Goal: Task Accomplishment & Management: Use online tool/utility

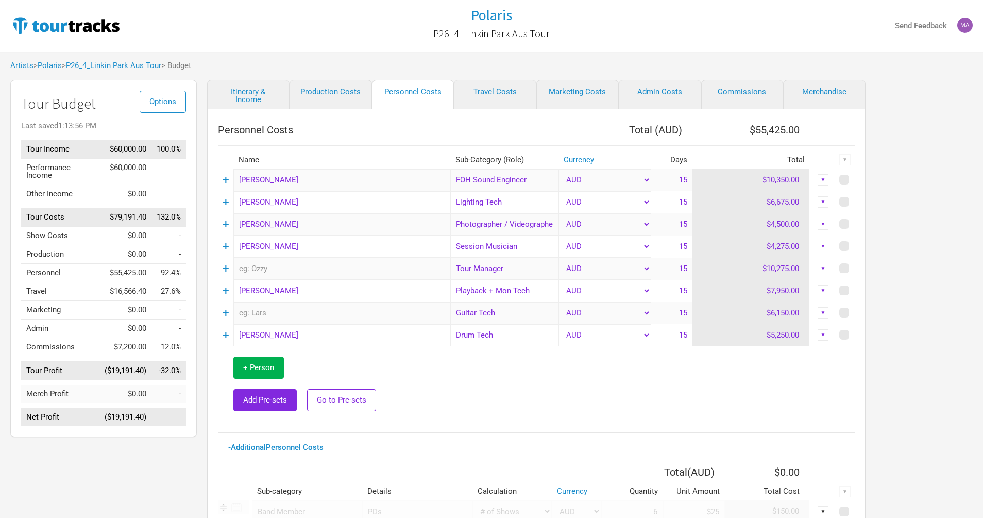
select select "Shows"
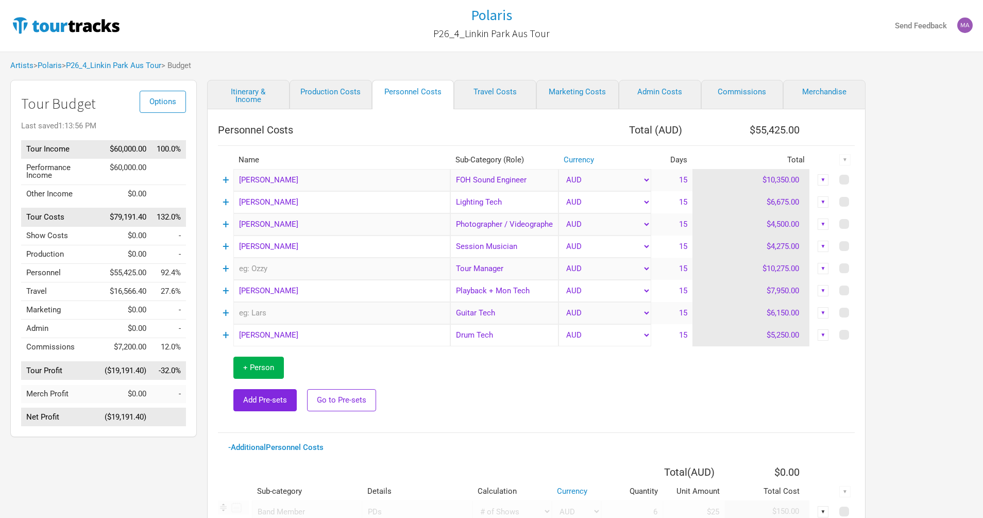
select select "Total Days"
click at [331, 96] on link "Production Costs" at bounding box center [331, 94] width 82 height 29
select select "Shows"
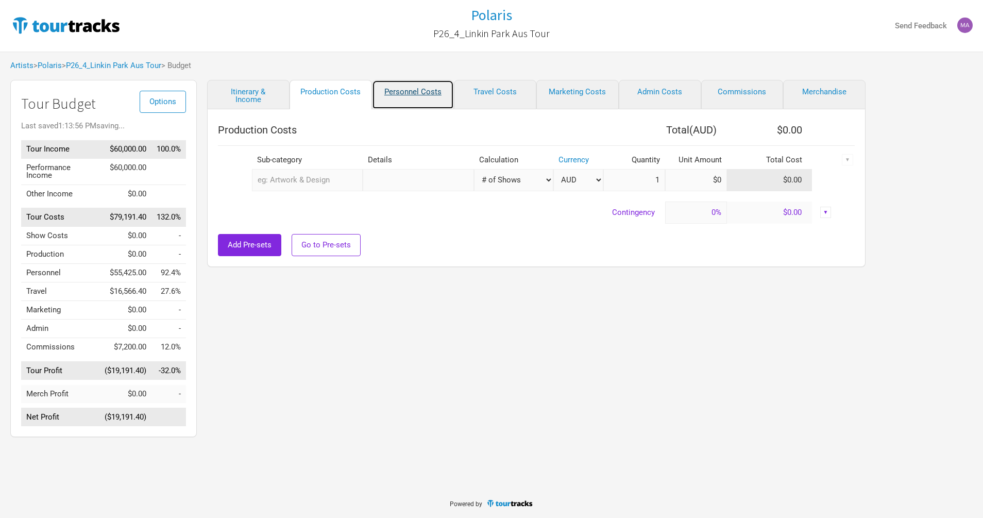
click at [407, 95] on link "Personnel Costs" at bounding box center [413, 94] width 82 height 29
select select "Shows"
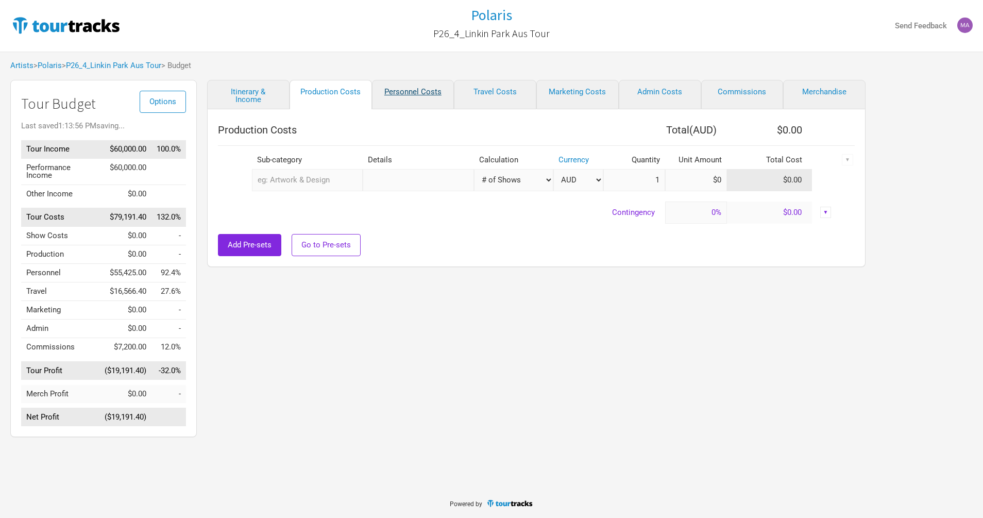
select select "Shows"
select select "Total Days"
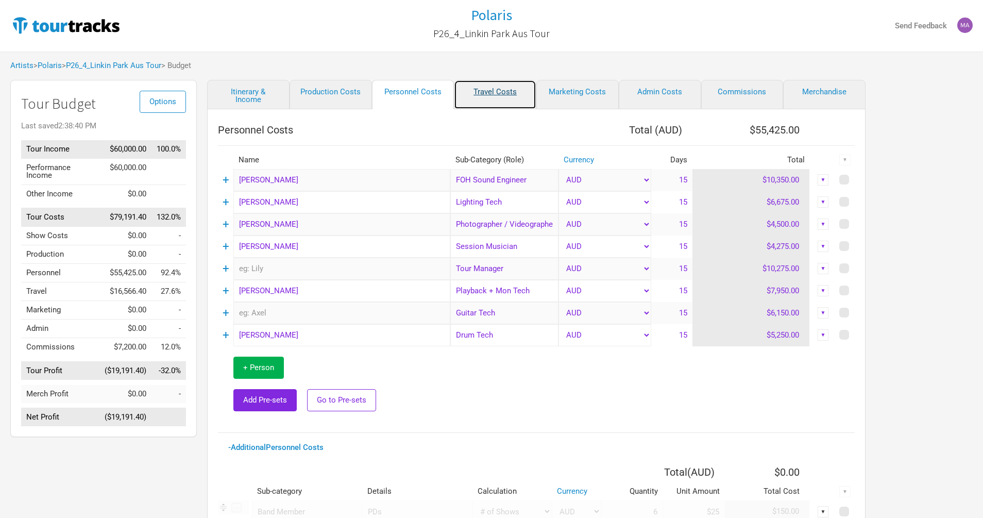
click at [485, 95] on link "Travel Costs" at bounding box center [495, 94] width 82 height 29
select select "Travel Estimates All"
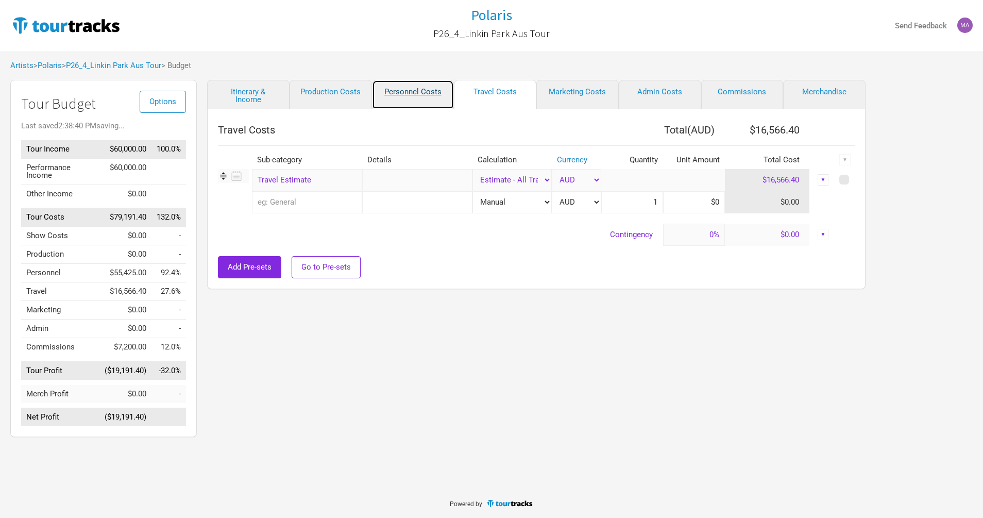
click at [406, 90] on link "Personnel Costs" at bounding box center [413, 94] width 82 height 29
select select "Shows"
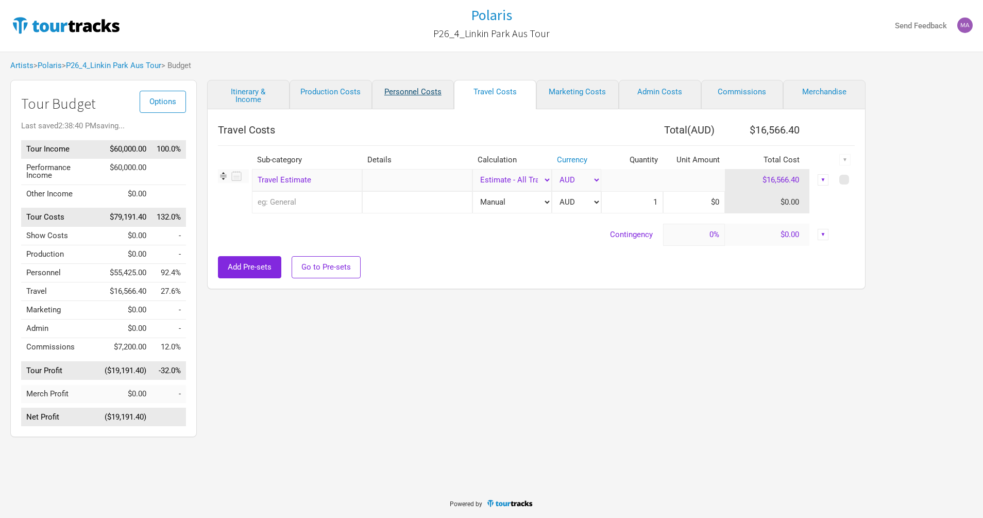
select select "Shows"
select select "Total Days"
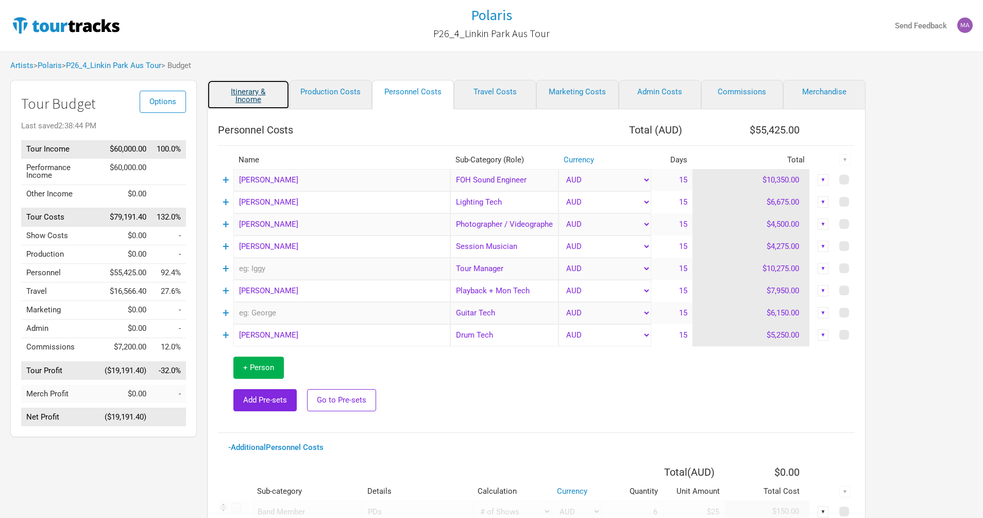
click at [252, 89] on link "Itinerary & Income" at bounding box center [248, 94] width 82 height 29
